Goal: Complete application form: Complete application form

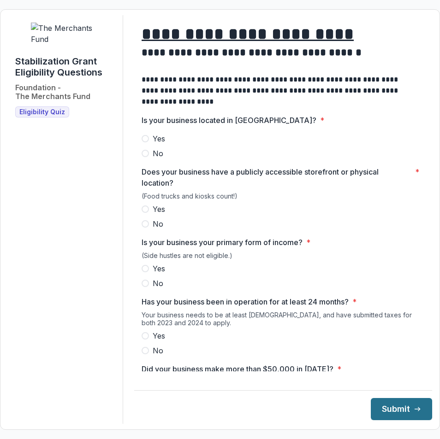
click at [418, 409] on button "Submit" at bounding box center [401, 409] width 61 height 22
click at [149, 142] on span at bounding box center [145, 138] width 7 height 7
drag, startPoint x: 156, startPoint y: 217, endPoint x: 154, endPoint y: 241, distance: 23.6
click at [156, 215] on label "Yes" at bounding box center [283, 209] width 283 height 11
click at [149, 273] on span at bounding box center [145, 268] width 7 height 7
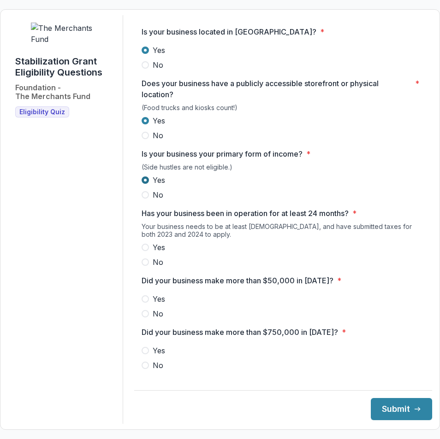
scroll to position [92, 0]
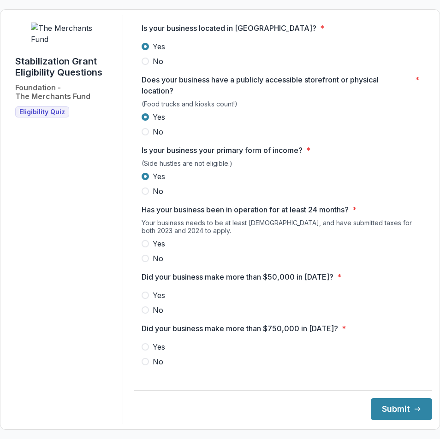
click at [149, 248] on span at bounding box center [145, 243] width 7 height 7
click at [149, 299] on span at bounding box center [145, 295] width 7 height 7
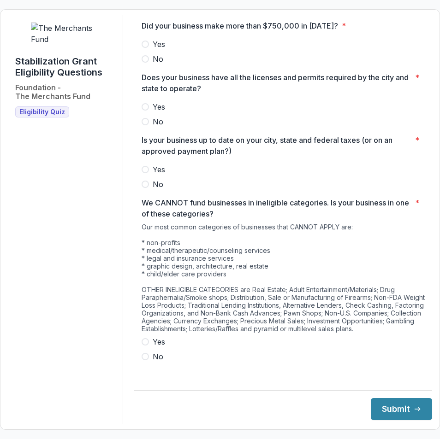
scroll to position [409, 0]
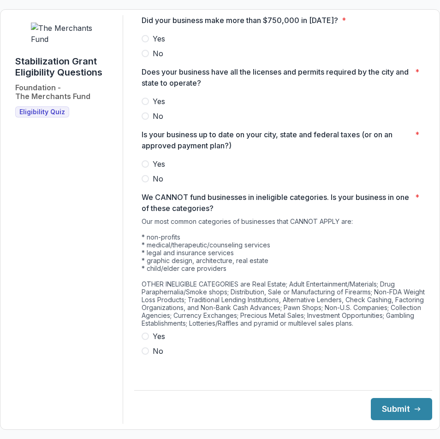
click at [149, 340] on span at bounding box center [145, 336] width 7 height 7
click at [149, 164] on span at bounding box center [145, 163] width 7 height 7
click at [149, 355] on span at bounding box center [145, 351] width 7 height 7
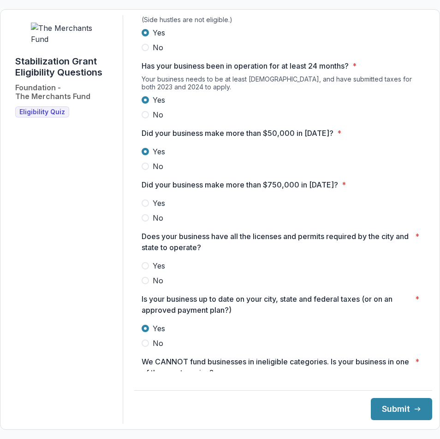
scroll to position [224, 0]
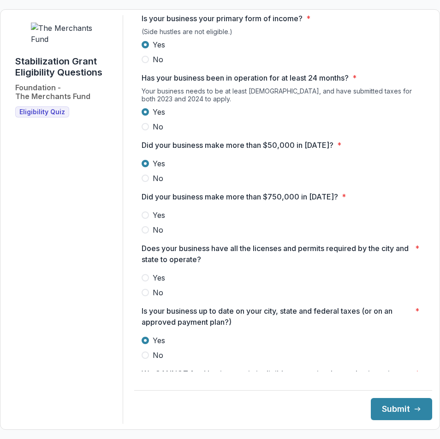
click at [149, 282] on span at bounding box center [145, 277] width 7 height 7
click at [160, 236] on span "No" at bounding box center [158, 230] width 11 height 11
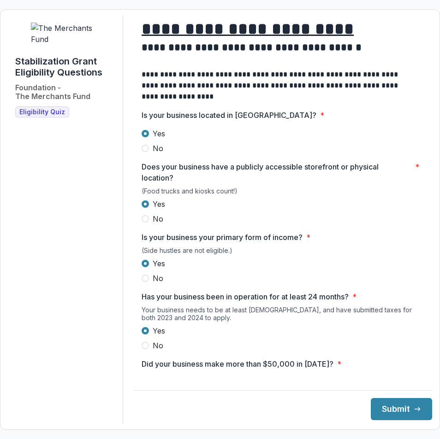
scroll to position [0, 0]
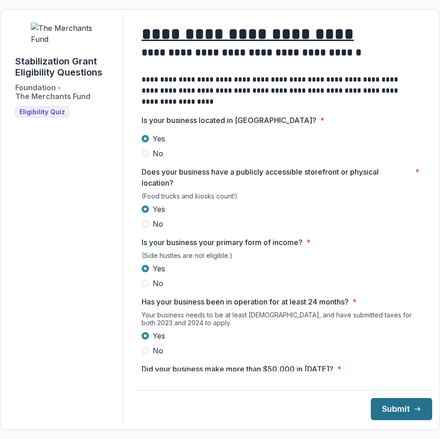
click at [389, 412] on button "Submit" at bounding box center [401, 409] width 61 height 22
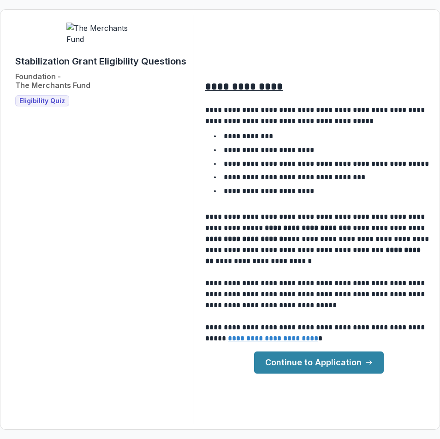
click at [317, 360] on link "Continue to Application" at bounding box center [319, 363] width 130 height 22
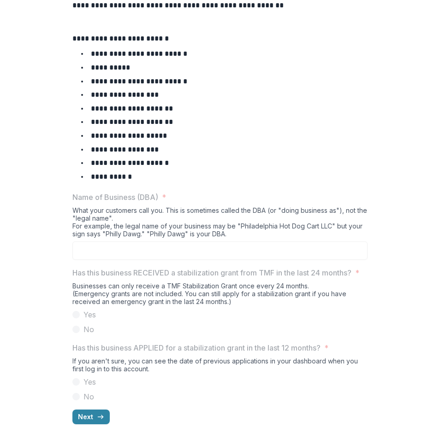
scroll to position [338, 0]
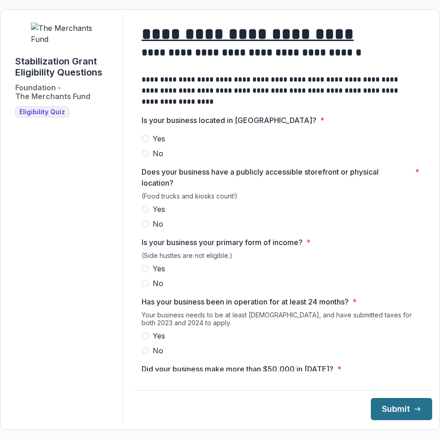
drag, startPoint x: 395, startPoint y: 417, endPoint x: 394, endPoint y: 411, distance: 6.5
click at [395, 417] on button "Submit" at bounding box center [401, 409] width 61 height 22
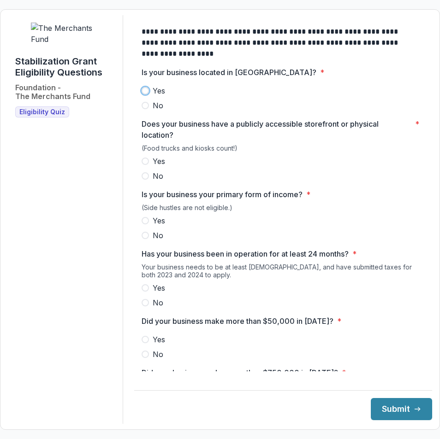
scroll to position [409, 0]
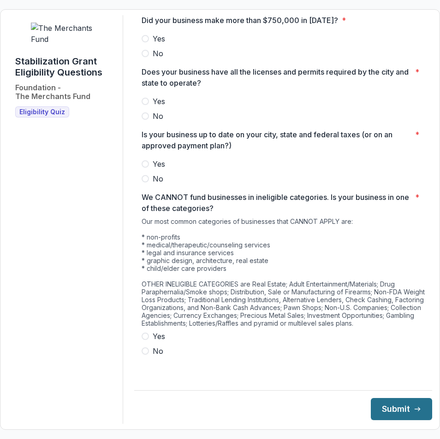
click at [371, 411] on button "Submit" at bounding box center [401, 409] width 61 height 22
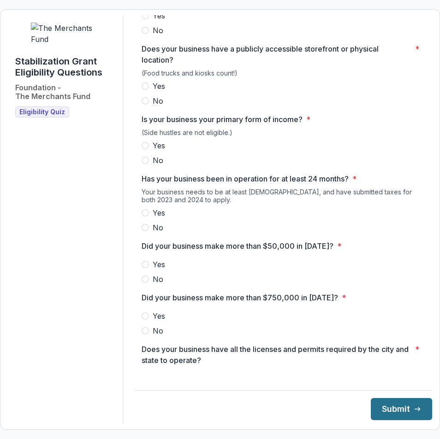
click at [372, 408] on button "Submit" at bounding box center [401, 409] width 61 height 22
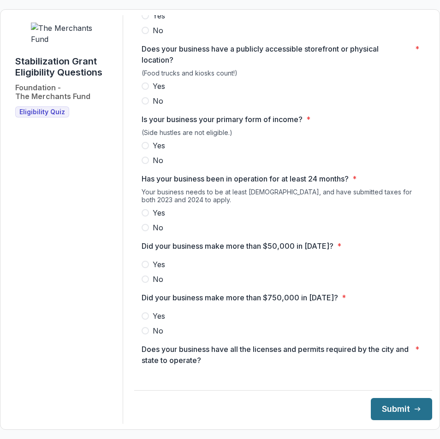
click at [372, 408] on button "Submit" at bounding box center [401, 409] width 61 height 22
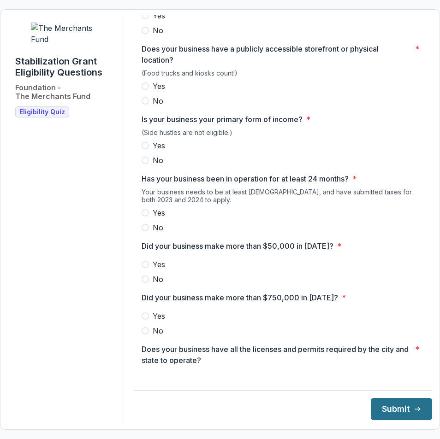
click at [372, 408] on button "Submit" at bounding box center [401, 409] width 61 height 22
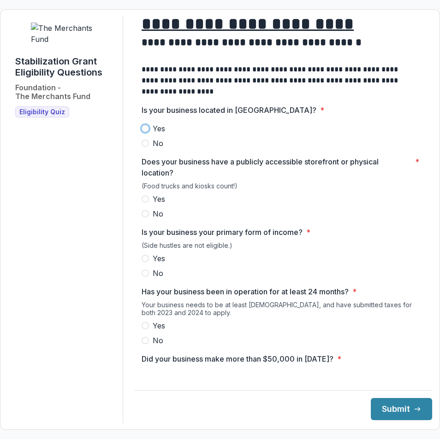
scroll to position [0, 0]
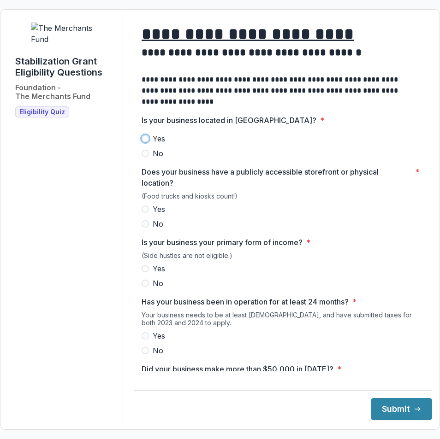
click at [159, 144] on label "Yes" at bounding box center [283, 138] width 283 height 11
click at [165, 215] on span "Yes" at bounding box center [159, 209] width 12 height 11
drag, startPoint x: 161, startPoint y: 273, endPoint x: 161, endPoint y: 297, distance: 23.5
click at [161, 274] on span "Yes" at bounding box center [159, 268] width 12 height 11
click at [165, 342] on span "Yes" at bounding box center [159, 336] width 12 height 11
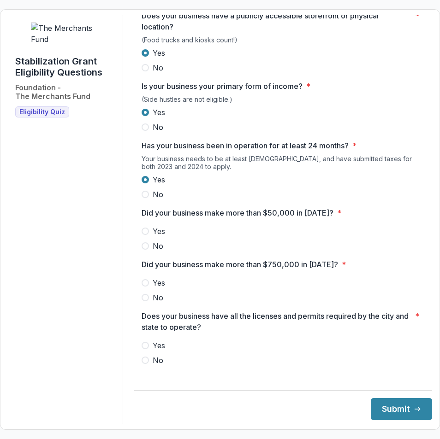
scroll to position [184, 0]
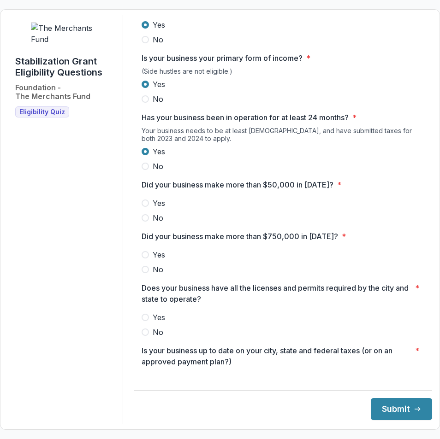
drag, startPoint x: 161, startPoint y: 210, endPoint x: 160, endPoint y: 252, distance: 42.0
click at [161, 209] on span "Yes" at bounding box center [159, 203] width 12 height 11
click at [164, 261] on span "Yes" at bounding box center [159, 254] width 12 height 11
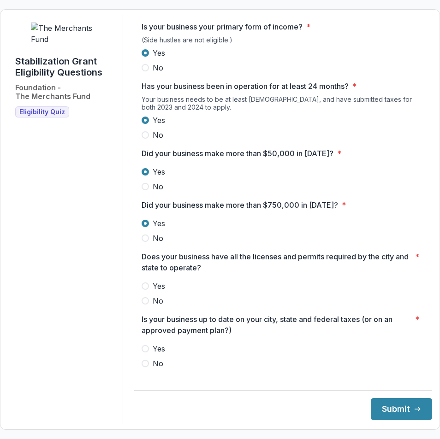
scroll to position [369, 0]
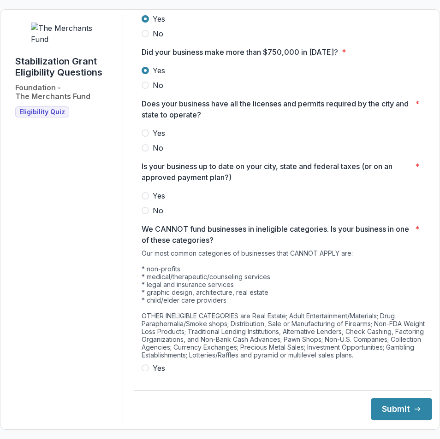
click at [167, 190] on div at bounding box center [283, 189] width 283 height 4
click at [165, 202] on span "Yes" at bounding box center [159, 195] width 12 height 11
click at [165, 139] on span "Yes" at bounding box center [159, 133] width 12 height 11
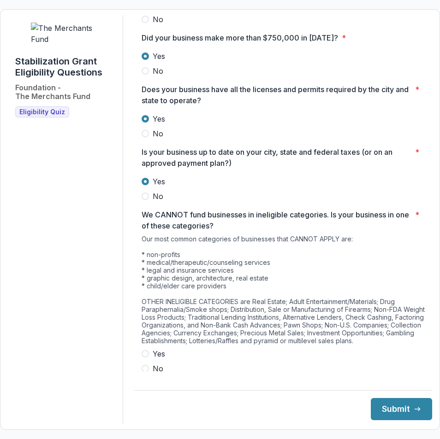
scroll to position [409, 0]
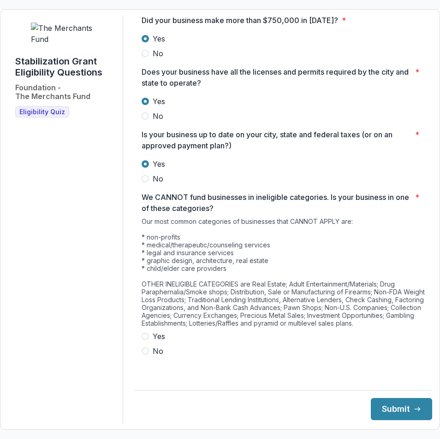
click at [165, 342] on span "Yes" at bounding box center [159, 336] width 12 height 11
click at [382, 401] on button "Submit" at bounding box center [401, 409] width 61 height 22
